Goal: Navigation & Orientation: Understand site structure

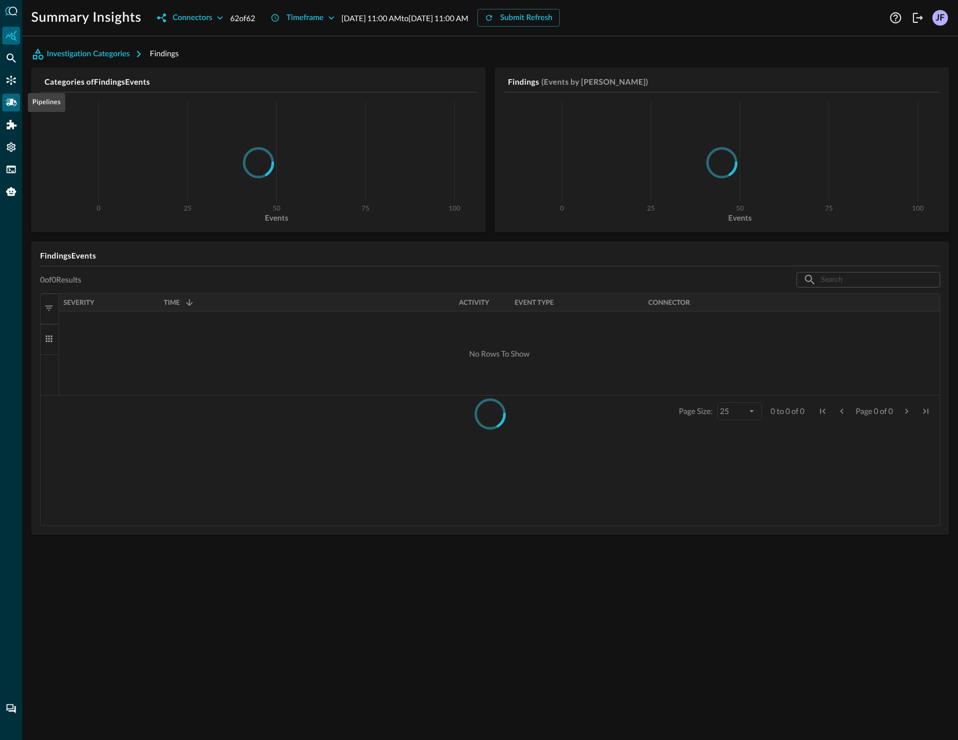
click at [14, 101] on icon "Pipelines" at bounding box center [11, 102] width 11 height 11
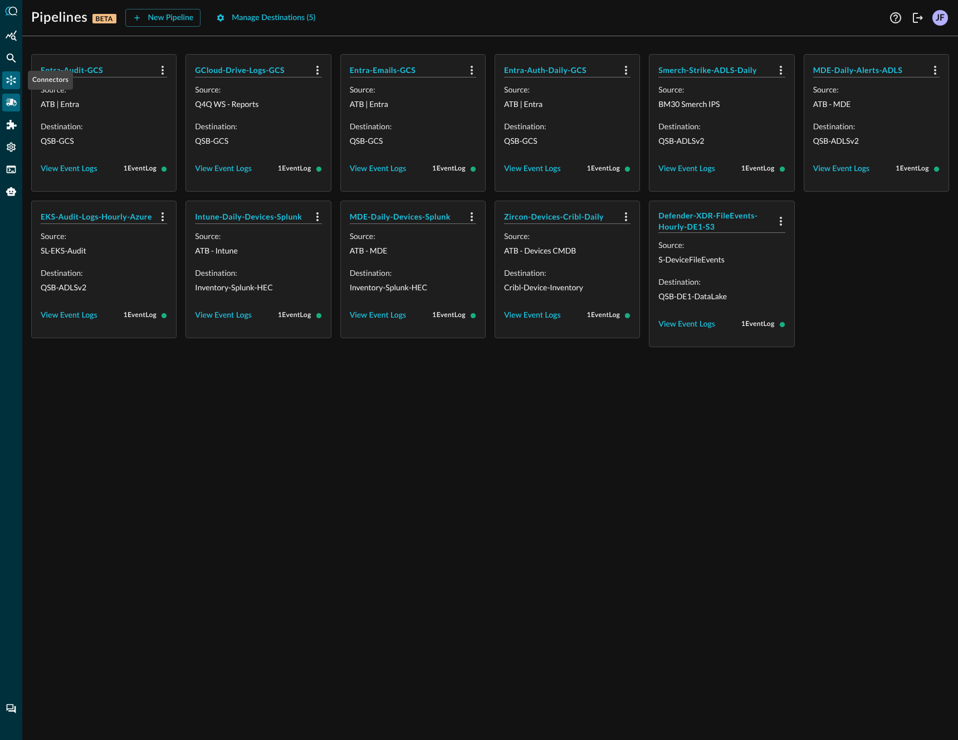
click at [13, 78] on icon "Connectors" at bounding box center [11, 80] width 11 height 11
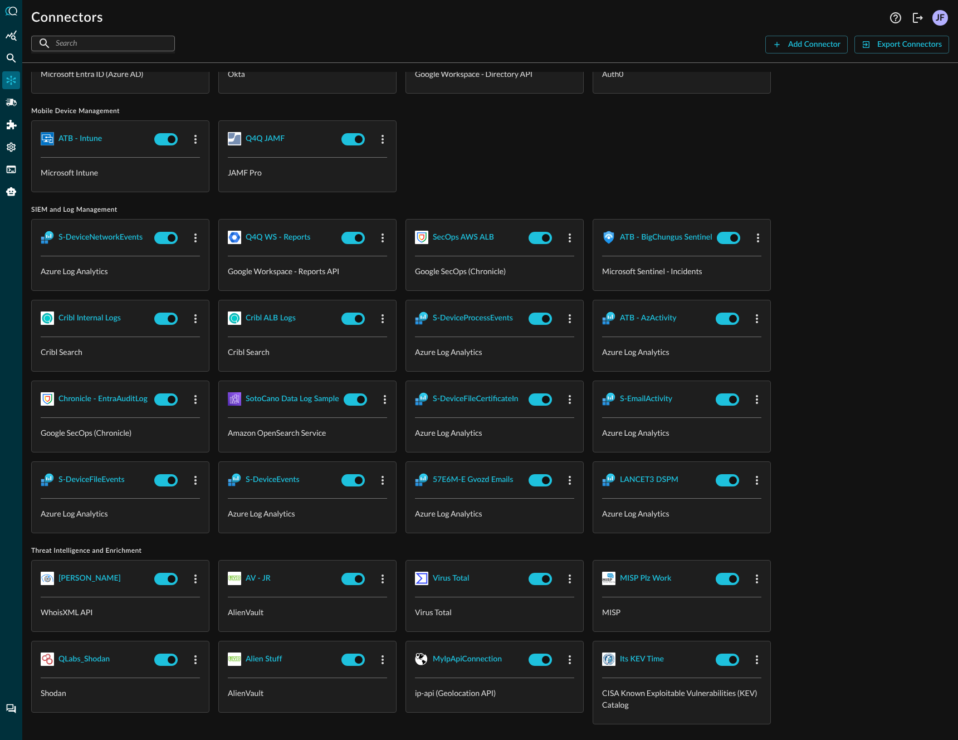
scroll to position [962, 0]
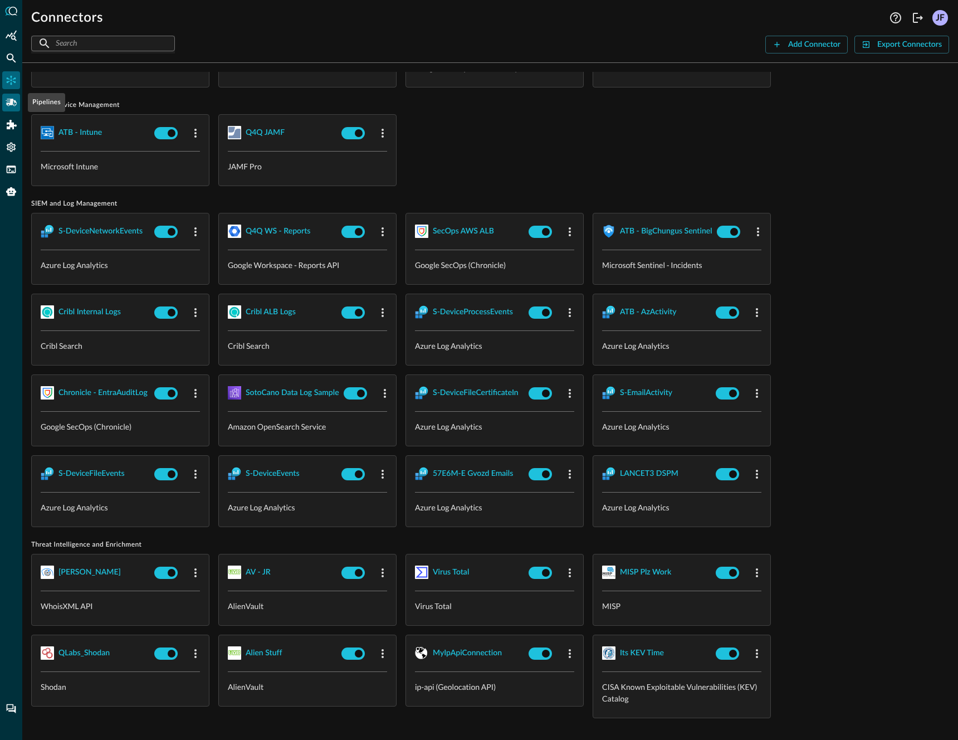
click at [8, 102] on icon "Pipelines" at bounding box center [11, 102] width 11 height 11
